Goal: Find specific page/section: Find specific page/section

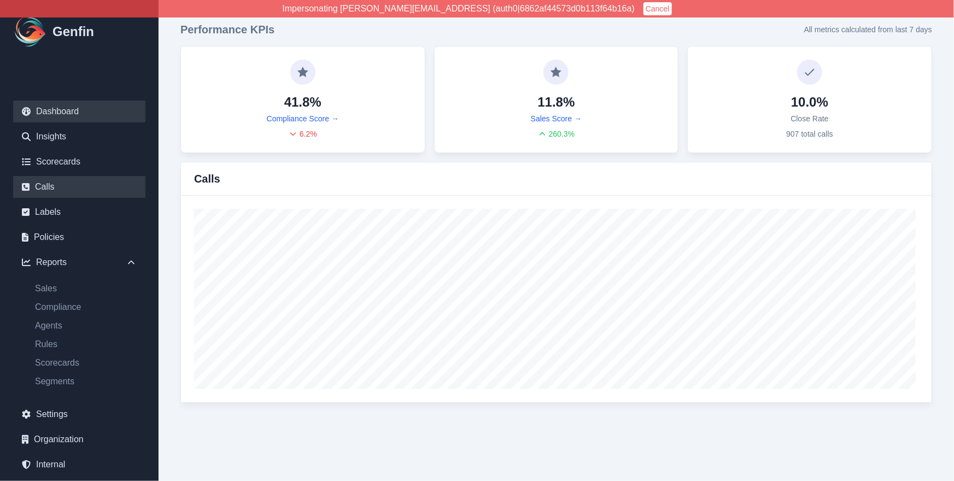
click at [64, 187] on link "Calls" at bounding box center [79, 187] width 132 height 22
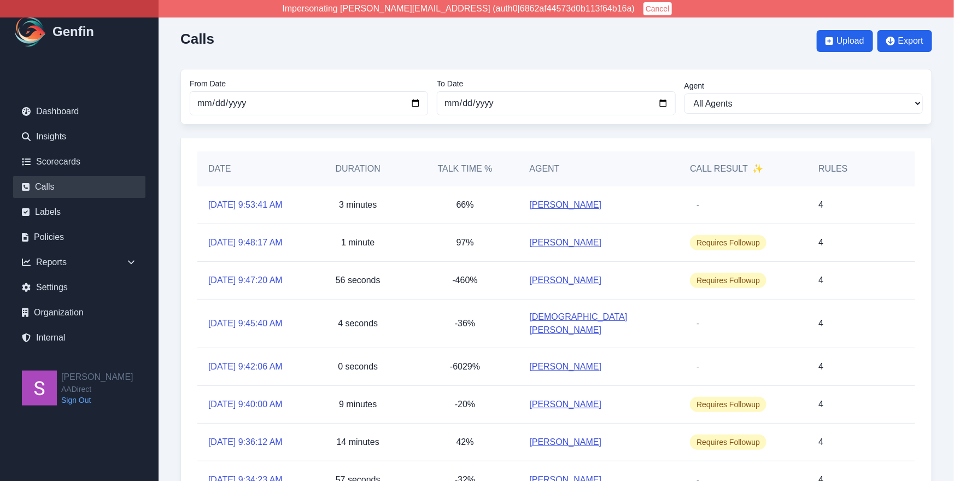
click at [644, 4] on button "Cancel" at bounding box center [658, 8] width 28 height 13
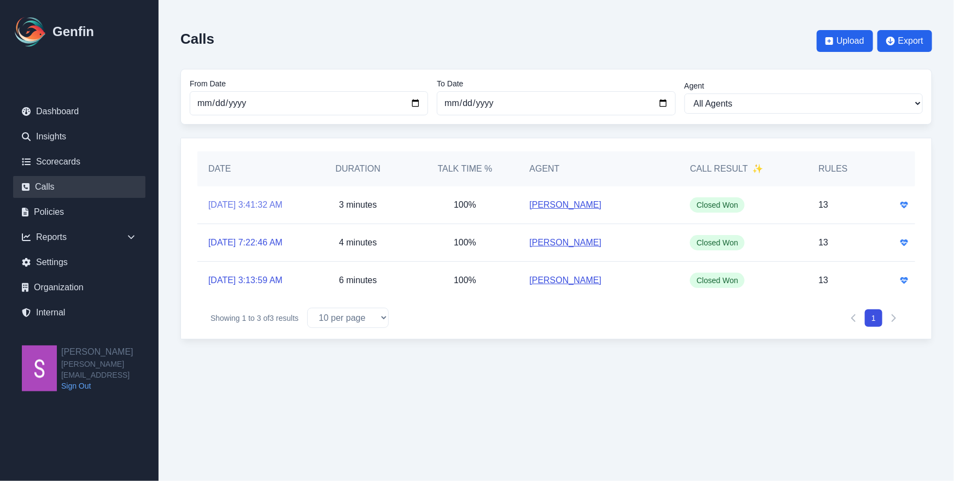
click at [279, 204] on link "[DATE] 3:41:32 AM" at bounding box center [245, 204] width 74 height 13
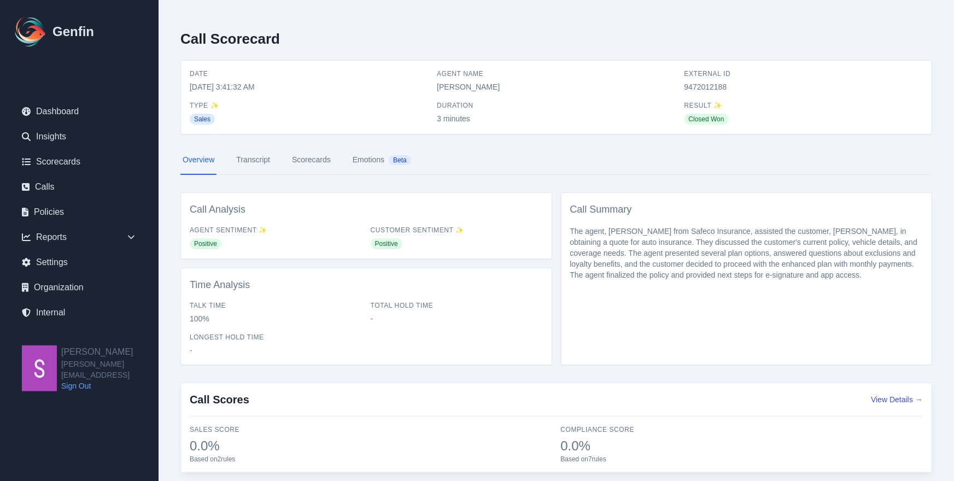
click at [250, 161] on link "Transcript" at bounding box center [253, 160] width 38 height 30
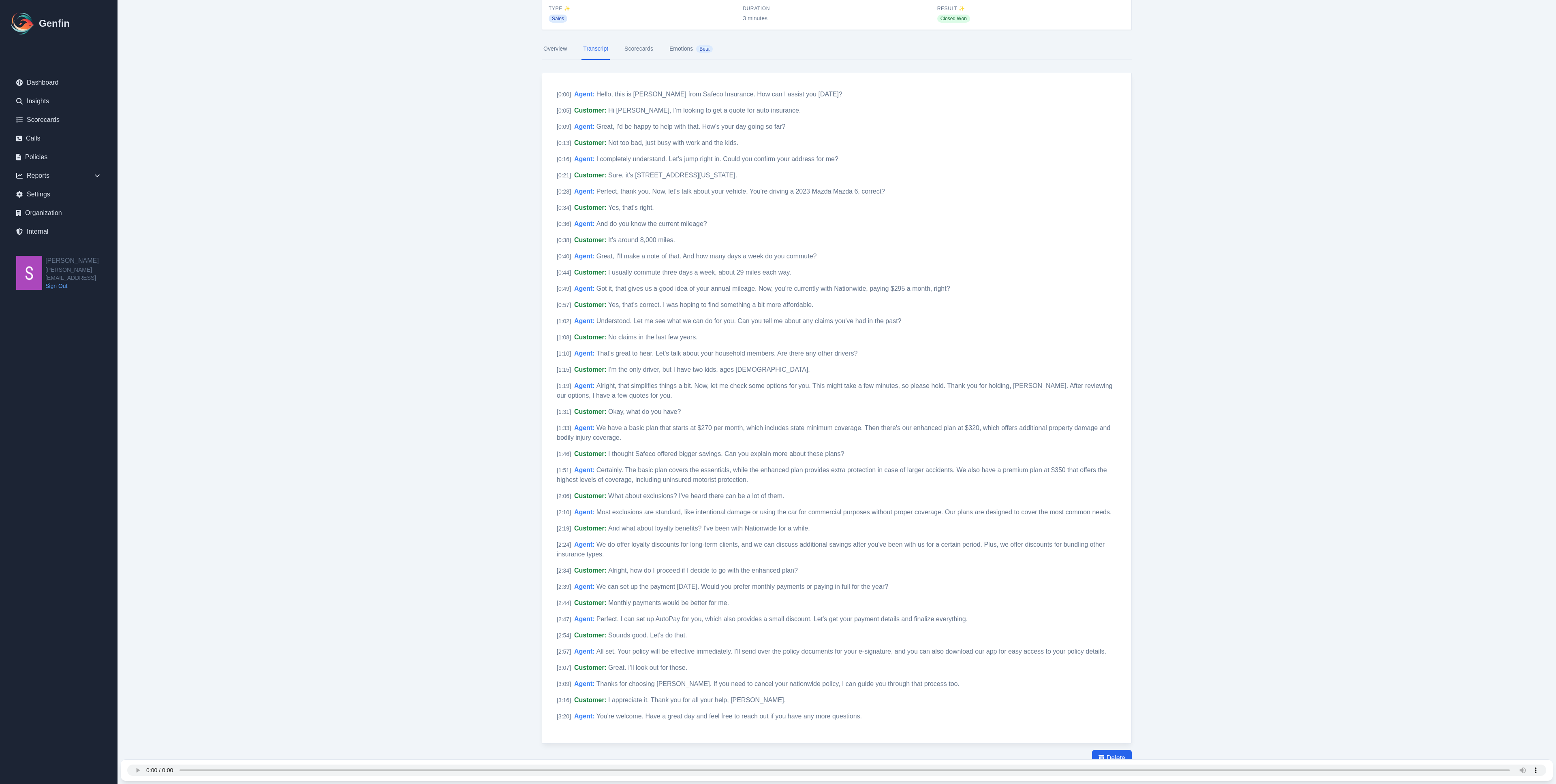
scroll to position [71, 0]
